Goal: Download file/media

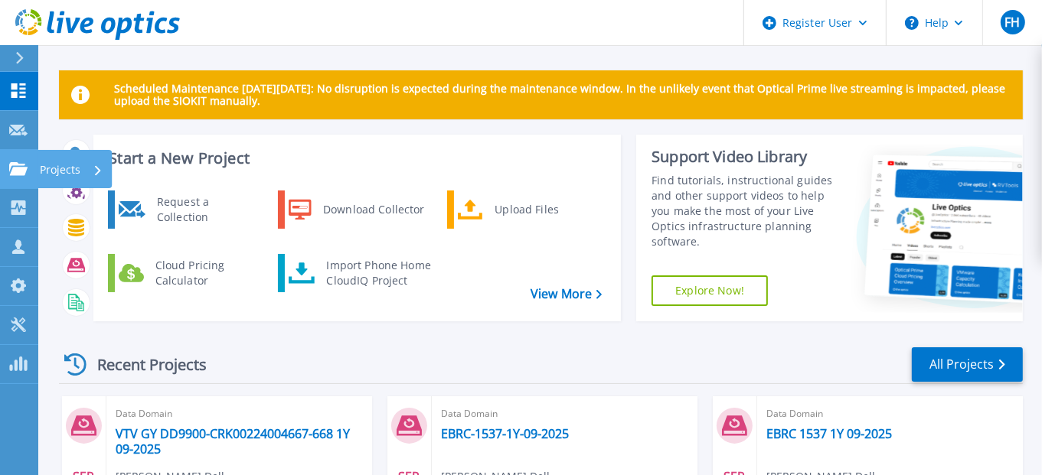
click at [15, 171] on icon at bounding box center [18, 168] width 18 height 13
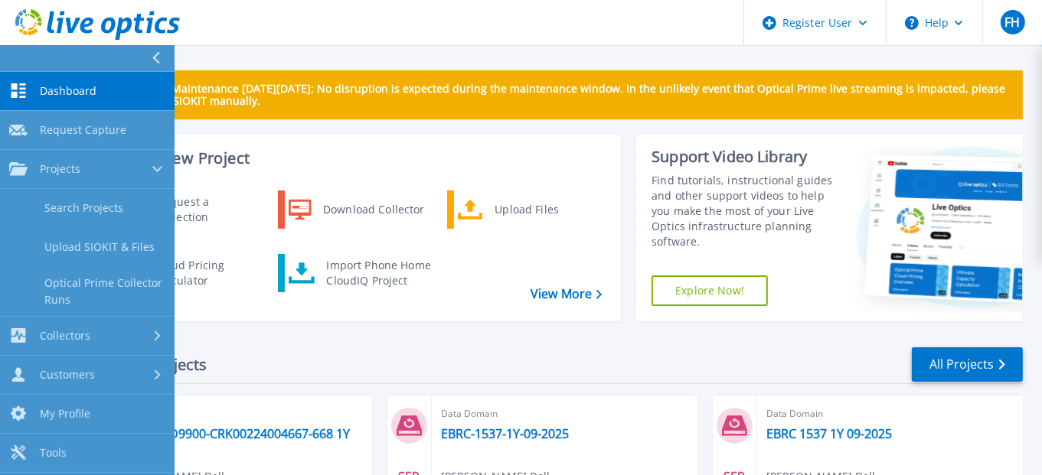
click at [304, 347] on div "Recent Projects All Projects" at bounding box center [540, 365] width 963 height 38
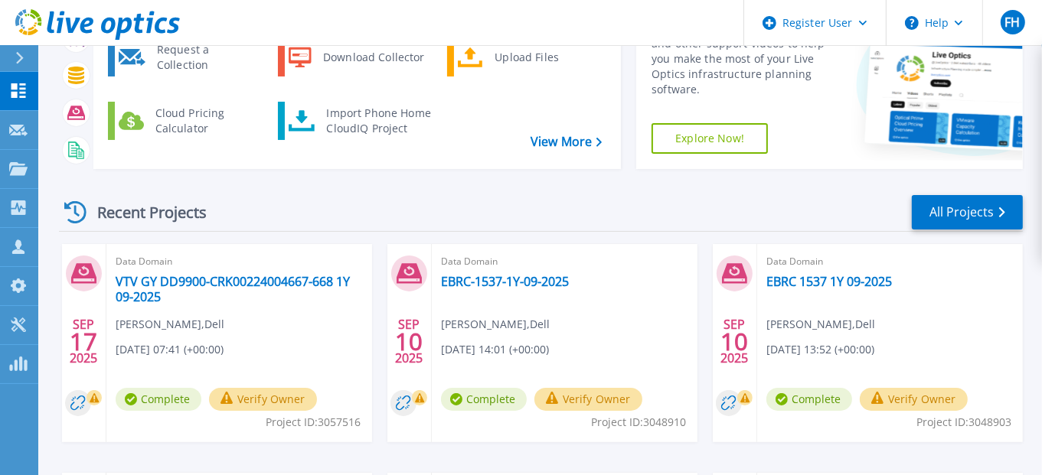
scroll to position [229, 0]
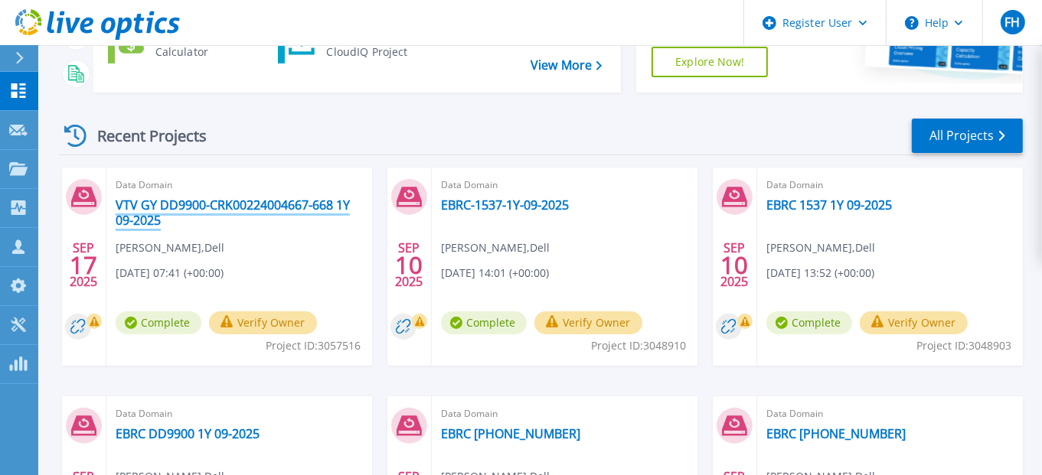
click at [223, 202] on link "VTV GY DD9900-CRK00224004667-668 1Y 09-2025" at bounding box center [239, 212] width 247 height 31
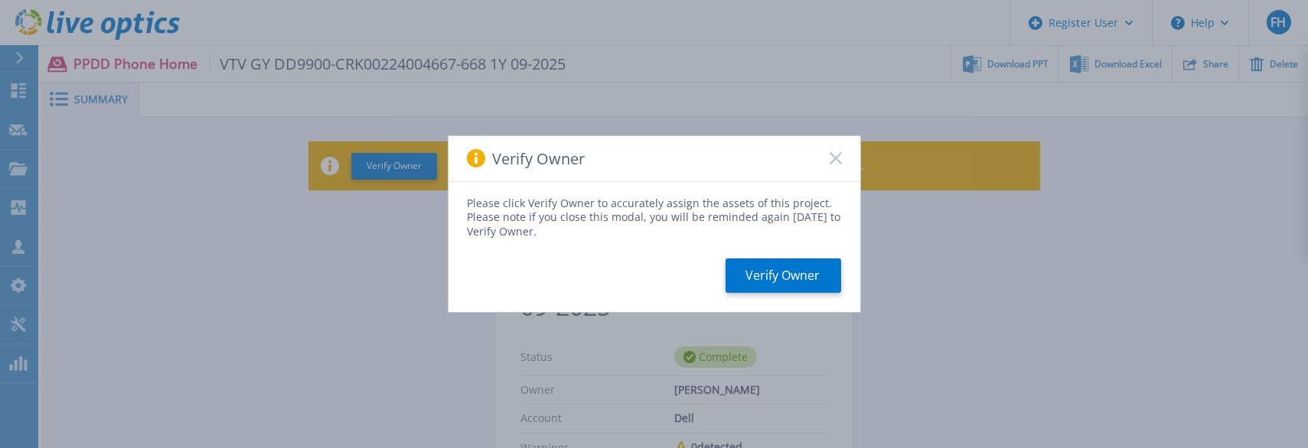
click at [833, 161] on rect at bounding box center [835, 158] width 13 height 13
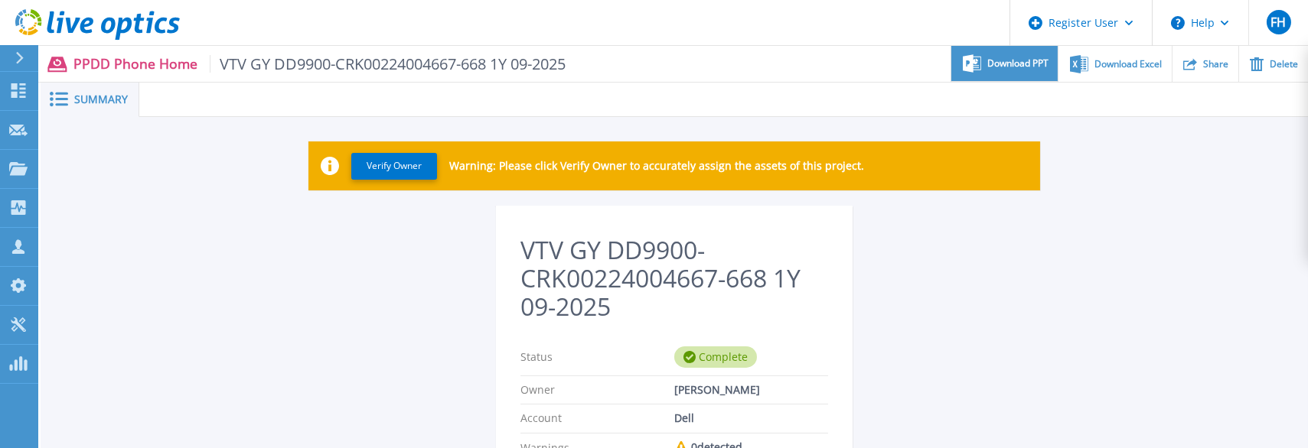
click at [1019, 65] on span "Download PPT" at bounding box center [1017, 63] width 61 height 9
drag, startPoint x: 1188, startPoint y: 218, endPoint x: 1180, endPoint y: 212, distance: 9.8
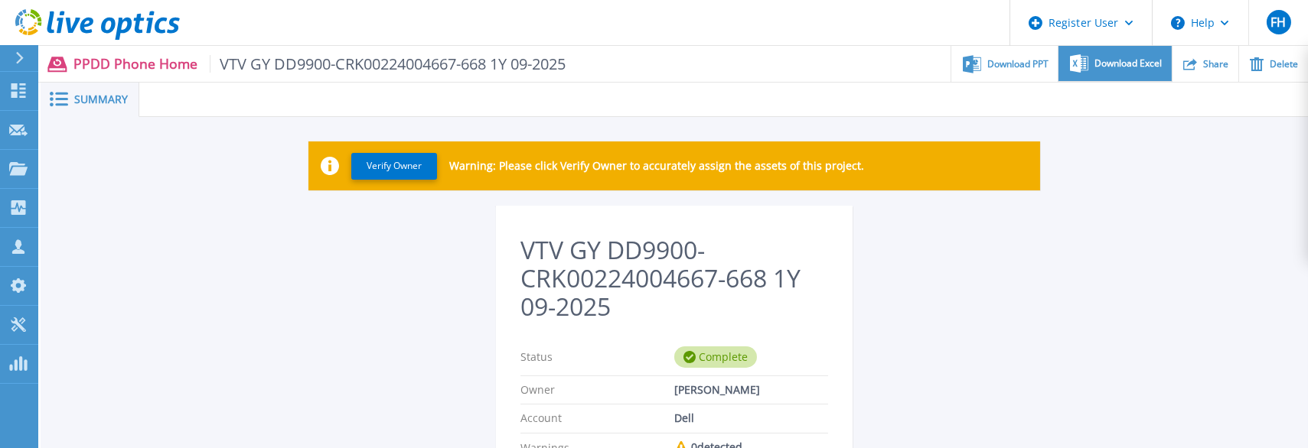
click at [1052, 65] on span "Download Excel" at bounding box center [1127, 63] width 67 height 9
